Goal: Information Seeking & Learning: Check status

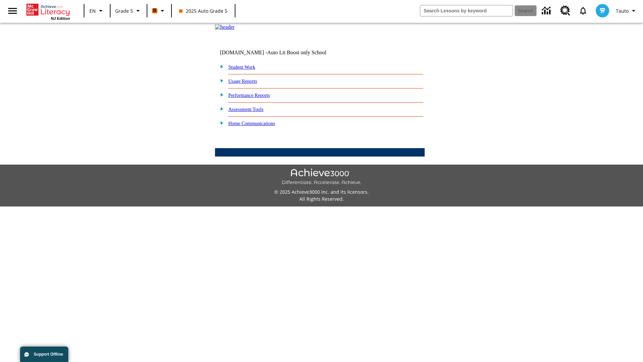
click at [256, 98] on link "Performance Reports" at bounding box center [249, 94] width 42 height 5
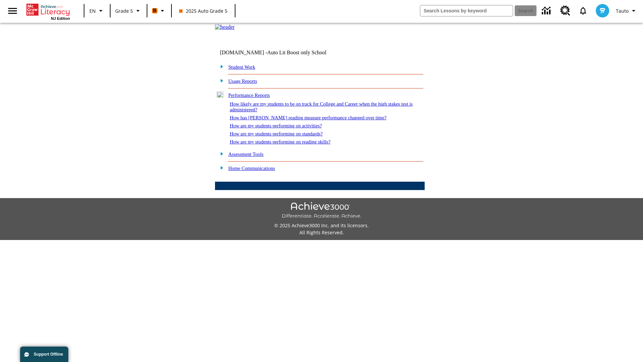
click at [309, 112] on link "How likely are my students to be on track for College and Career when the high …" at bounding box center [321, 106] width 183 height 11
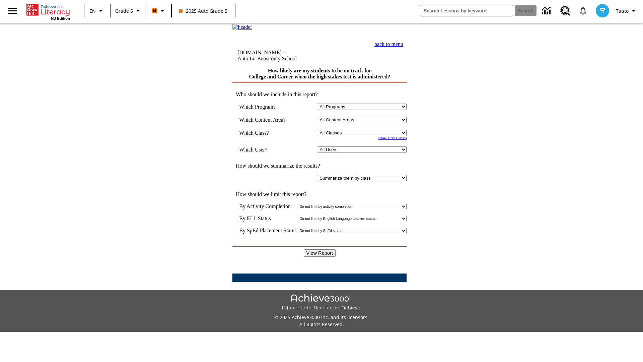
click at [364, 136] on select "Select a Class: All Classes 2025 Auto Grade 5 OL 2025 Auto Grade 6" at bounding box center [362, 133] width 89 height 6
select select "11133131"
